Goal: Information Seeking & Learning: Check status

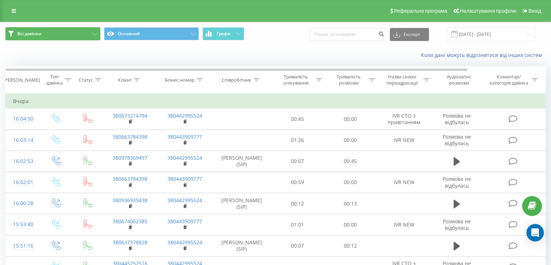
click at [92, 30] on button "Всі дзвінки" at bounding box center [52, 33] width 95 height 13
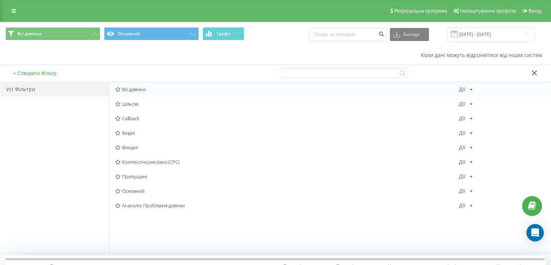
click at [129, 90] on span "Всі дзвінки" at bounding box center [287, 89] width 344 height 5
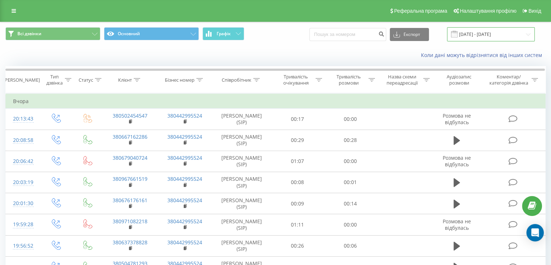
click at [474, 35] on input "[DATE] - [DATE]" at bounding box center [491, 34] width 88 height 14
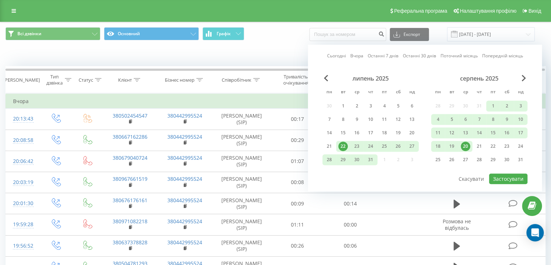
click at [414, 57] on link "Останні 30 днів" at bounding box center [419, 56] width 33 height 7
click at [474, 178] on button "Застосувати" at bounding box center [508, 178] width 38 height 11
type input "[DATE] - [DATE]"
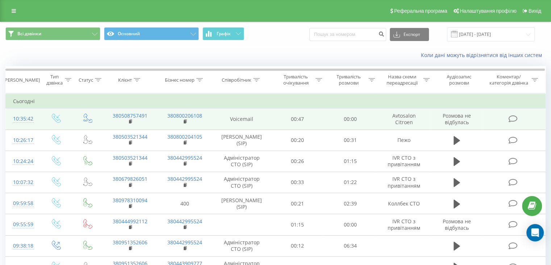
drag, startPoint x: 120, startPoint y: 115, endPoint x: 112, endPoint y: 112, distance: 8.8
click at [112, 112] on td "380508757491" at bounding box center [130, 118] width 55 height 21
click at [118, 114] on link "380508757491" at bounding box center [130, 115] width 35 height 7
drag, startPoint x: 126, startPoint y: 113, endPoint x: 149, endPoint y: 116, distance: 22.6
click at [149, 116] on td "380508757491" at bounding box center [130, 118] width 55 height 21
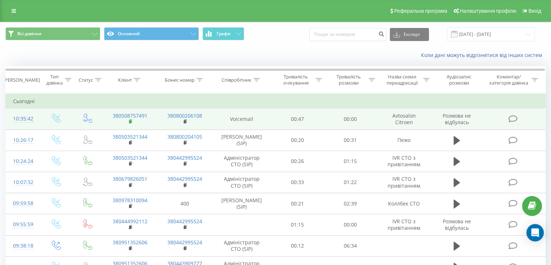
drag, startPoint x: 145, startPoint y: 115, endPoint x: 129, endPoint y: 120, distance: 17.0
click at [129, 120] on td "380508757491" at bounding box center [130, 118] width 55 height 21
click at [129, 120] on rect at bounding box center [130, 121] width 2 height 3
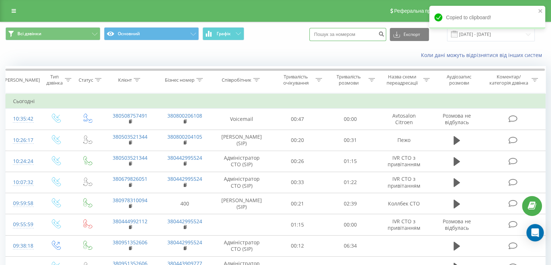
click at [351, 34] on input at bounding box center [348, 34] width 77 height 13
paste input "380508757491"
type input "380508757491"
click at [386, 33] on button "submit" at bounding box center [382, 34] width 10 height 13
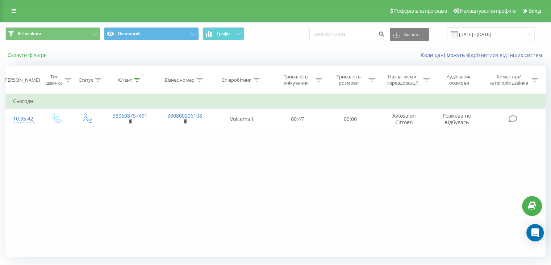
click at [38, 53] on button "Скинути фільтри" at bounding box center [27, 55] width 45 height 7
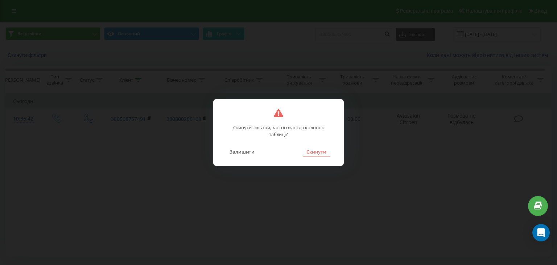
click at [313, 152] on button "Скинути" at bounding box center [316, 151] width 27 height 9
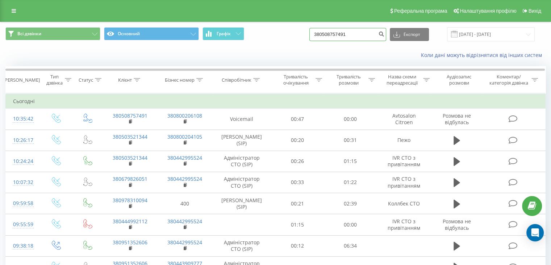
click at [358, 34] on input "380508757491" at bounding box center [348, 34] width 77 height 13
drag, startPoint x: 361, startPoint y: 35, endPoint x: 302, endPoint y: 36, distance: 59.5
click at [302, 36] on div "Всі дзвінки Основний Графік 380508757491 Експорт .csv .xls .xlsx 21.05.2025 - 2…" at bounding box center [275, 34] width 541 height 14
paste input "067-3329303"
click at [334, 33] on input "067-3329303" at bounding box center [348, 34] width 77 height 13
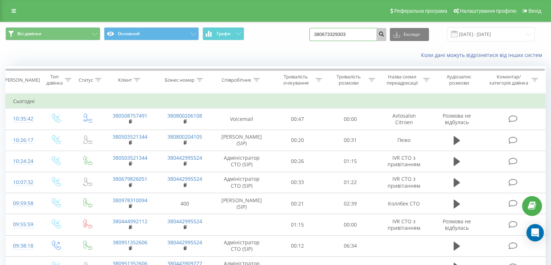
type input "380673329303"
click at [385, 34] on icon "submit" at bounding box center [381, 33] width 6 height 4
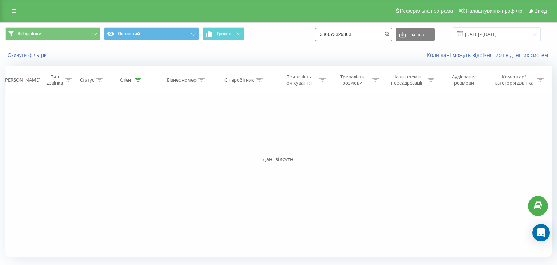
drag, startPoint x: 377, startPoint y: 37, endPoint x: 311, endPoint y: 36, distance: 66.0
click at [311, 36] on div "Всі дзвінки Основний Графік 380673329303 Експорт .csv .xls .xlsx 21.05.2025 - 2…" at bounding box center [278, 34] width 546 height 14
click at [42, 57] on button "Скинути фільтри" at bounding box center [27, 55] width 45 height 7
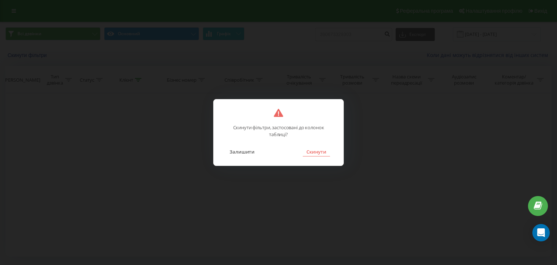
click at [325, 153] on button "Скинути" at bounding box center [316, 151] width 27 height 9
